Goal: Task Accomplishment & Management: Manage account settings

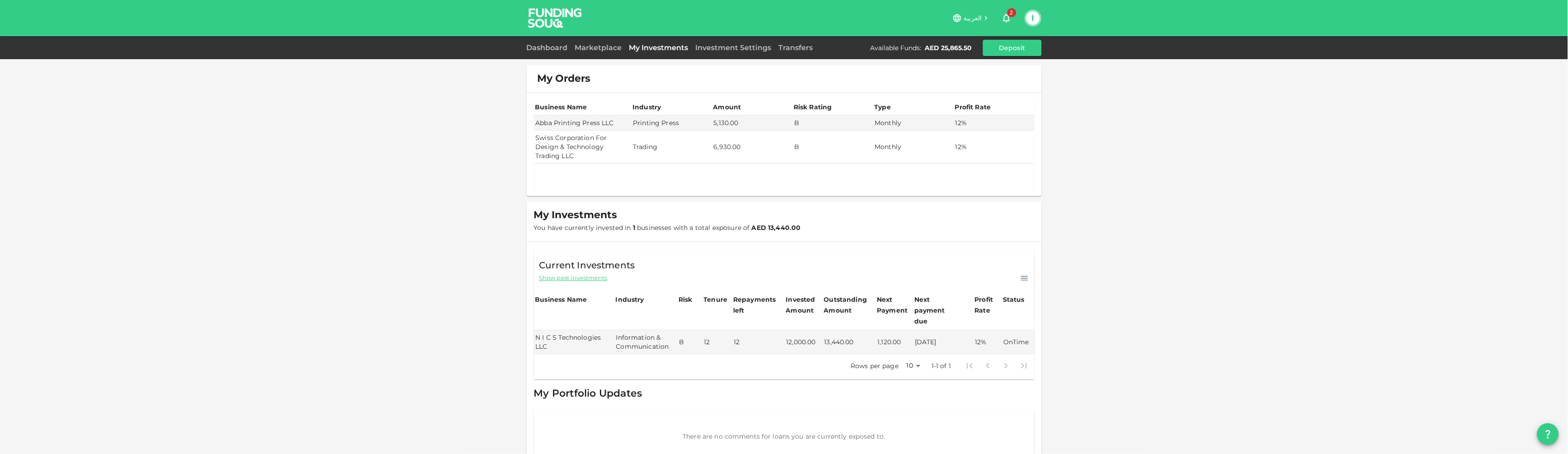
click at [1032, 15] on button "I" at bounding box center [1033, 18] width 13 height 13
click at [1005, 91] on li "Sign Out" at bounding box center [998, 87] width 83 height 14
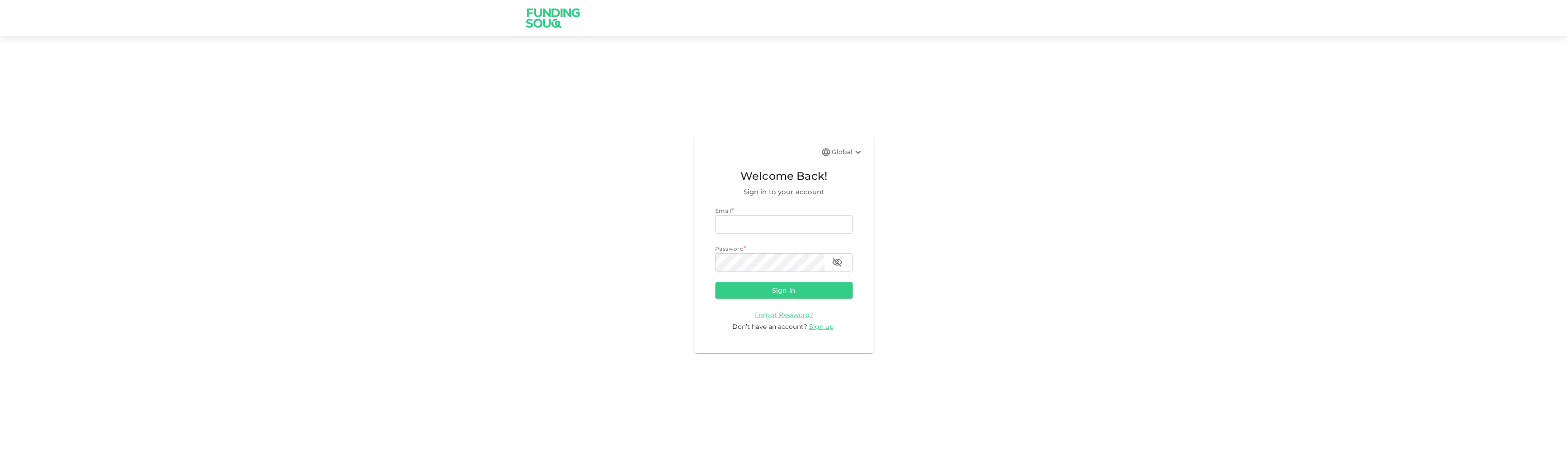
type input "[EMAIL_ADDRESS][DOMAIN_NAME]"
click at [769, 300] on form "Email email [EMAIL_ADDRESS][DOMAIN_NAME] email Password password password Sign …" at bounding box center [784, 269] width 137 height 125
click at [766, 293] on button "Sign in" at bounding box center [784, 291] width 137 height 16
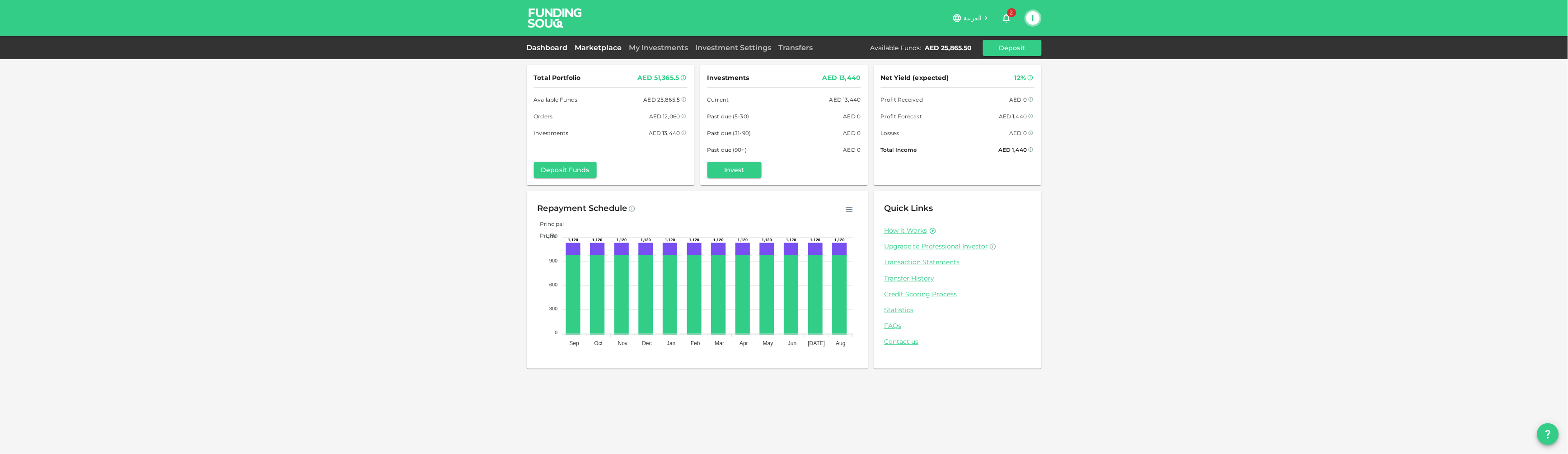
click at [602, 43] on link "Marketplace" at bounding box center [598, 47] width 55 height 9
